Goal: Task Accomplishment & Management: Use online tool/utility

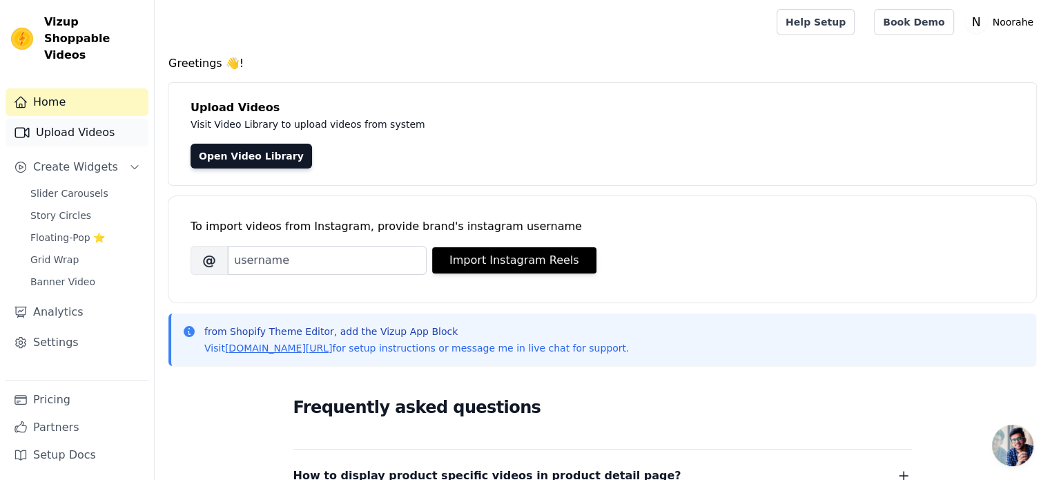
click at [85, 119] on link "Upload Videos" at bounding box center [77, 133] width 143 height 28
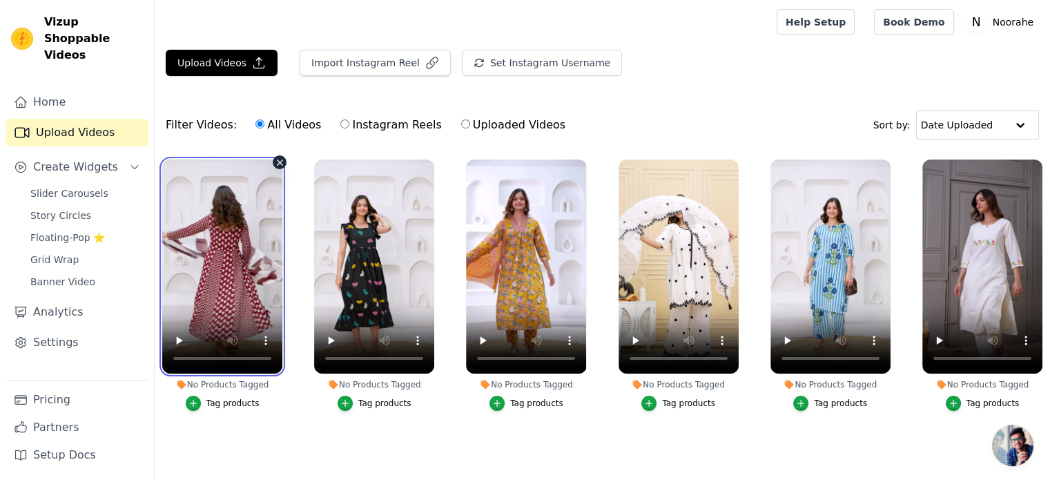
click at [246, 191] on video at bounding box center [222, 266] width 120 height 214
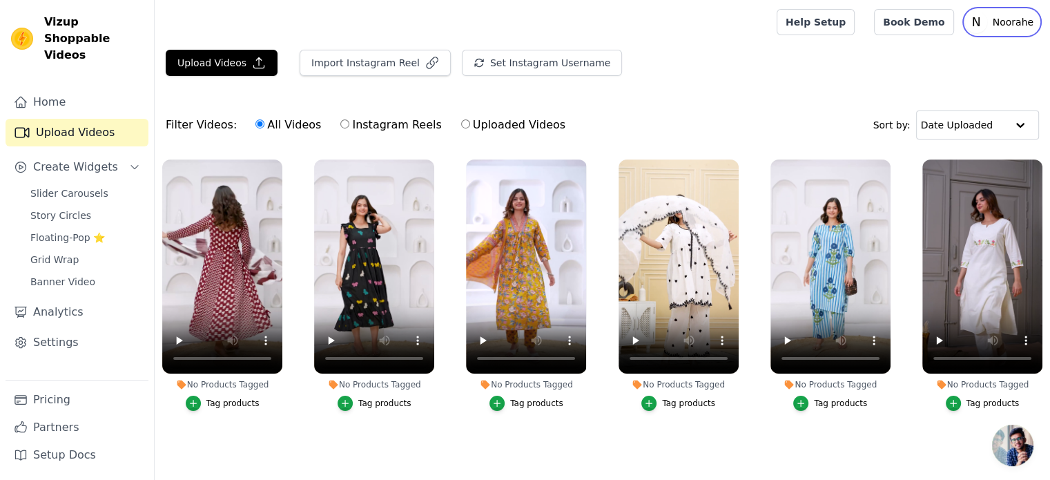
click at [1001, 26] on p "Noorahe" at bounding box center [1013, 22] width 52 height 25
